Goal: Information Seeking & Learning: Learn about a topic

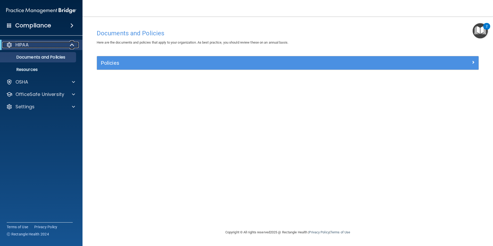
click at [64, 45] on div "HIPAA" at bounding box center [34, 45] width 64 height 6
click at [62, 60] on link "Documents and Policies" at bounding box center [35, 57] width 81 height 10
click at [185, 69] on div "Policies" at bounding box center [288, 62] width 382 height 13
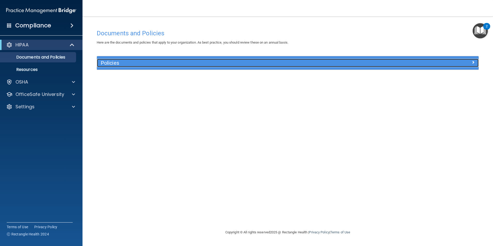
click at [185, 65] on h5 "Policies" at bounding box center [240, 63] width 279 height 6
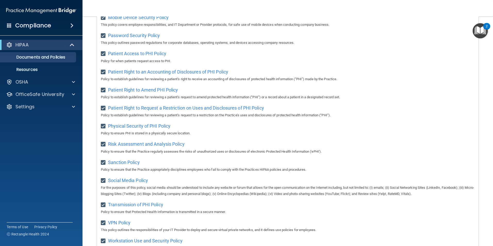
scroll to position [271, 0]
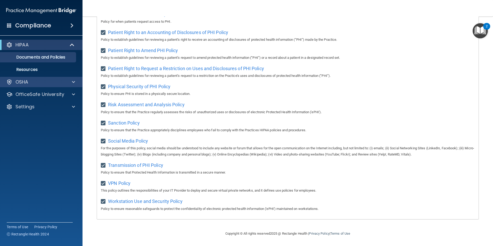
click at [37, 85] on div "OSHA" at bounding box center [41, 82] width 83 height 10
click at [46, 82] on div "OSHA" at bounding box center [34, 82] width 64 height 6
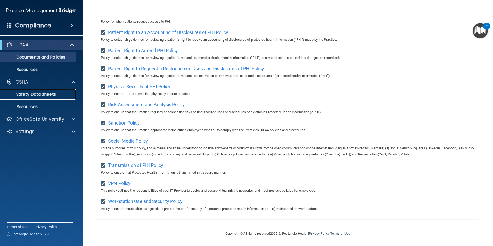
click at [40, 96] on p "Safety Data Sheets" at bounding box center [38, 94] width 70 height 5
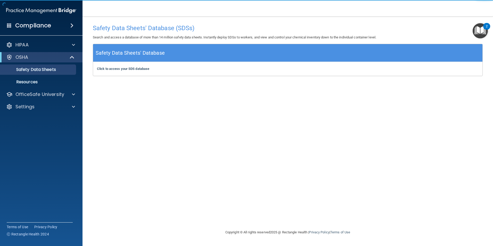
click at [171, 71] on div "Click to access your SDS database Click to access your SDS database" at bounding box center [288, 69] width 390 height 14
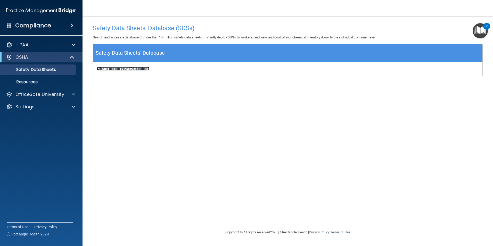
click at [136, 71] on b "Click to access your SDS database" at bounding box center [123, 69] width 52 height 4
click at [41, 22] on h4 "Compliance" at bounding box center [33, 25] width 36 height 7
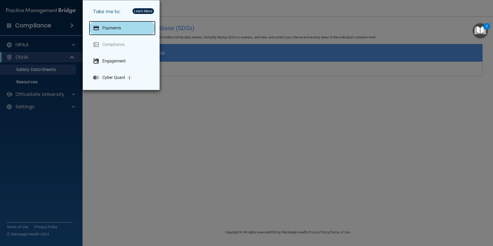
click at [96, 27] on div at bounding box center [96, 28] width 6 height 6
